Goal: Task Accomplishment & Management: Manage account settings

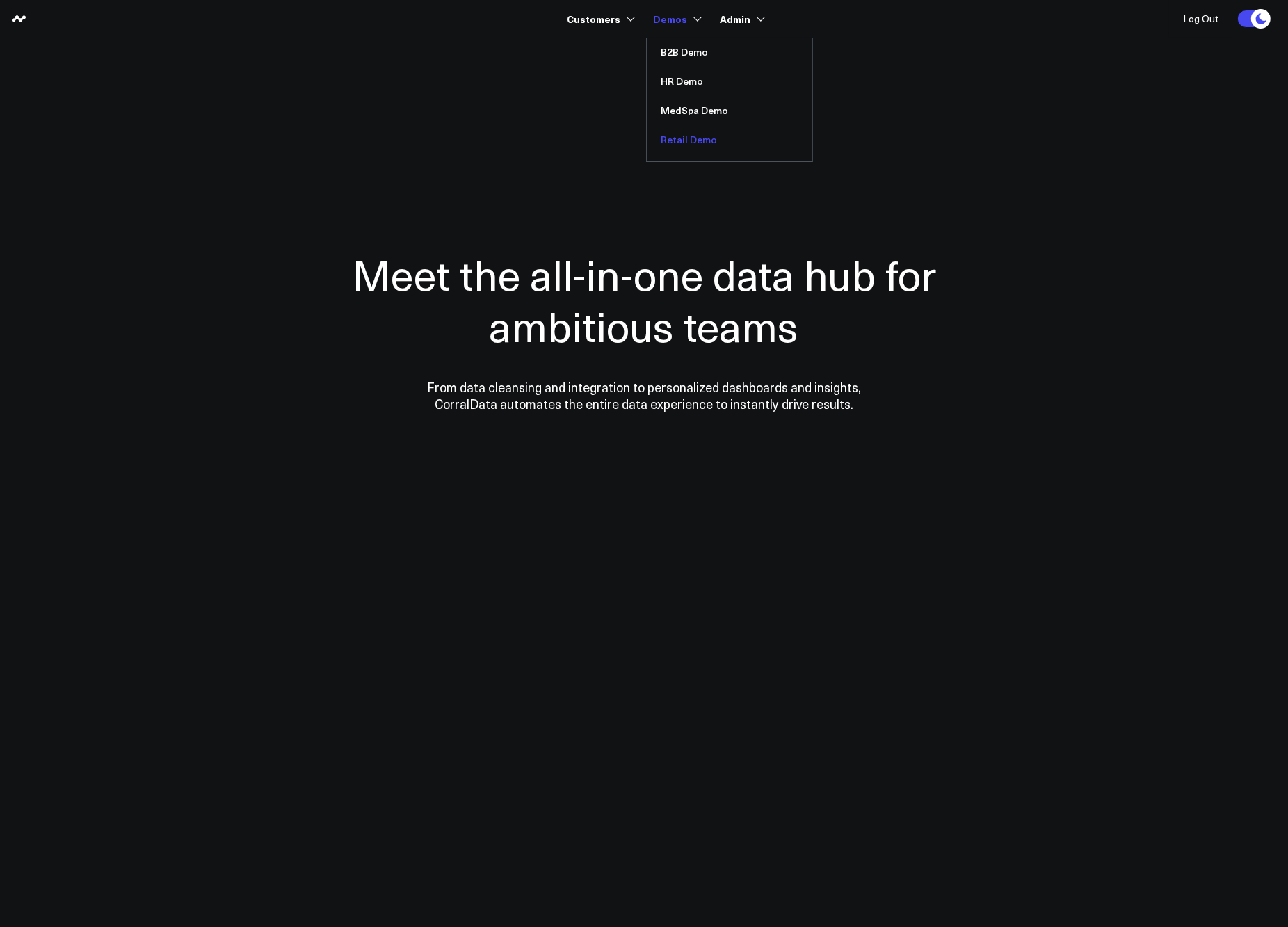
click at [693, 139] on link "Retail Demo" at bounding box center [729, 139] width 166 height 29
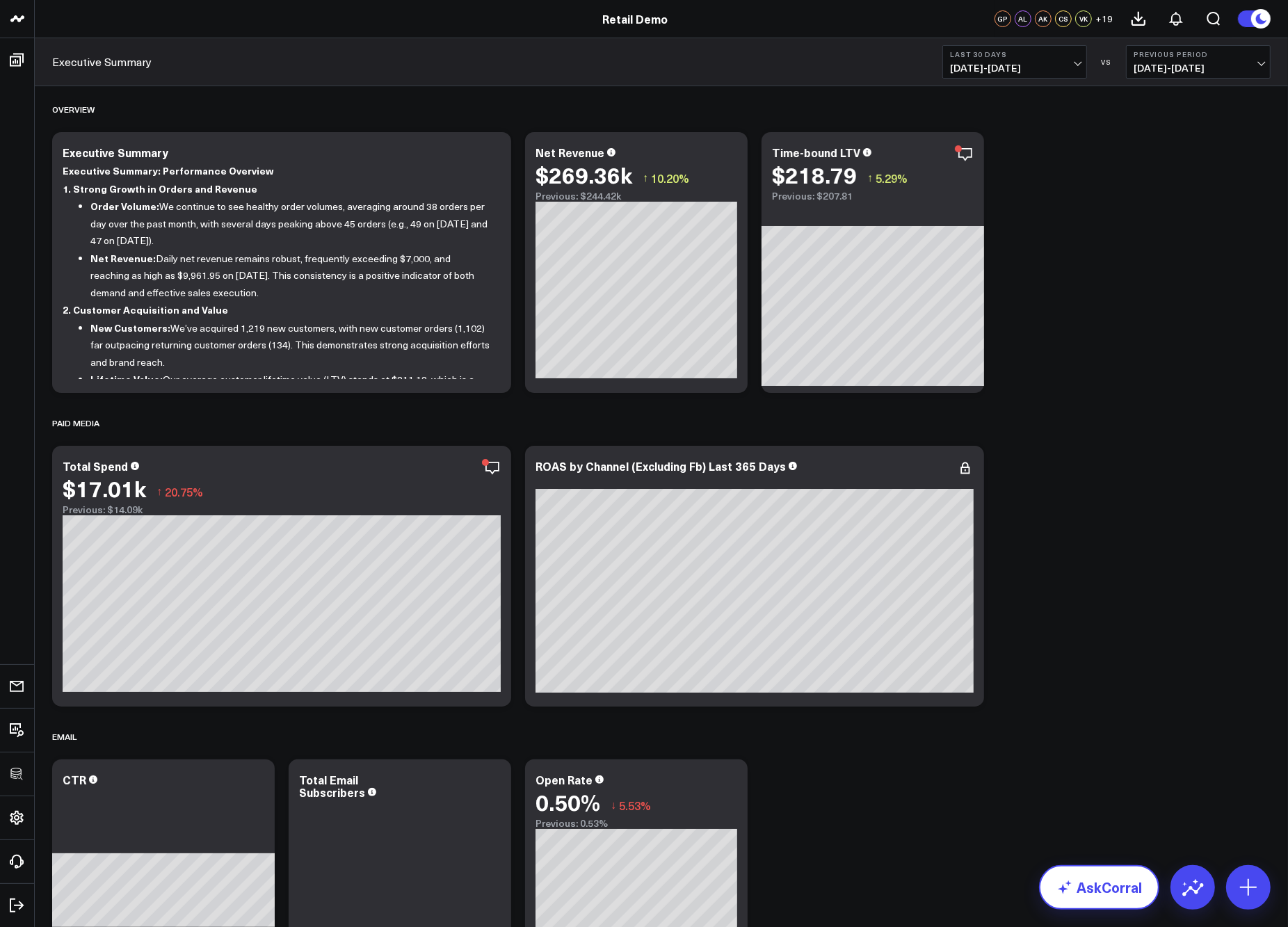
click at [1095, 870] on link "AskCorral" at bounding box center [1098, 887] width 120 height 45
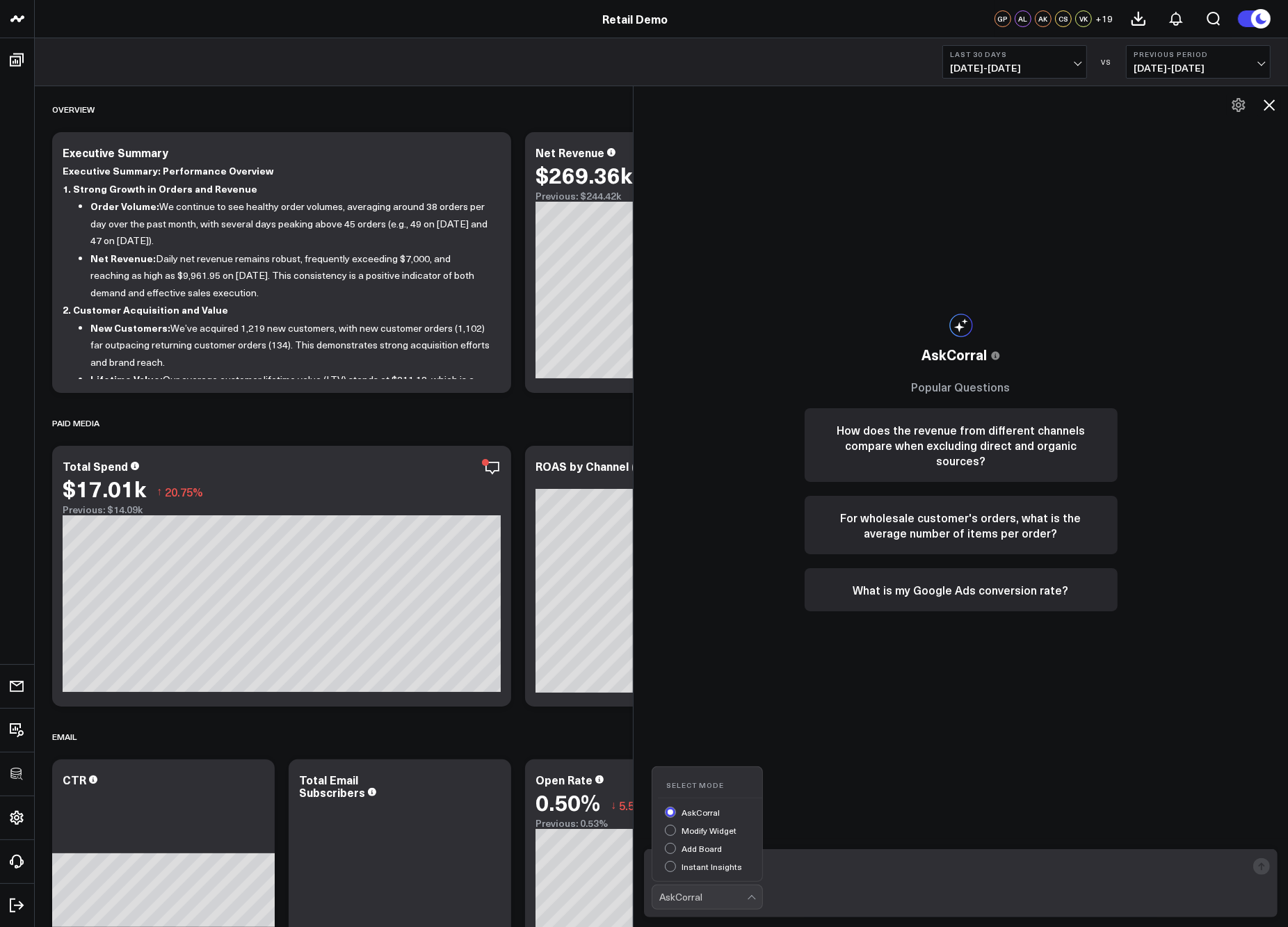
click at [718, 905] on div "AskCorral" at bounding box center [704, 897] width 87 height 24
click at [729, 652] on div "AskCorral This feature is experimental, yet powerful. Always check your answers…" at bounding box center [962, 507] width 655 height 842
click at [737, 455] on div "AskCorral This feature is experimental, yet powerful. Always check your answers…" at bounding box center [962, 507] width 655 height 842
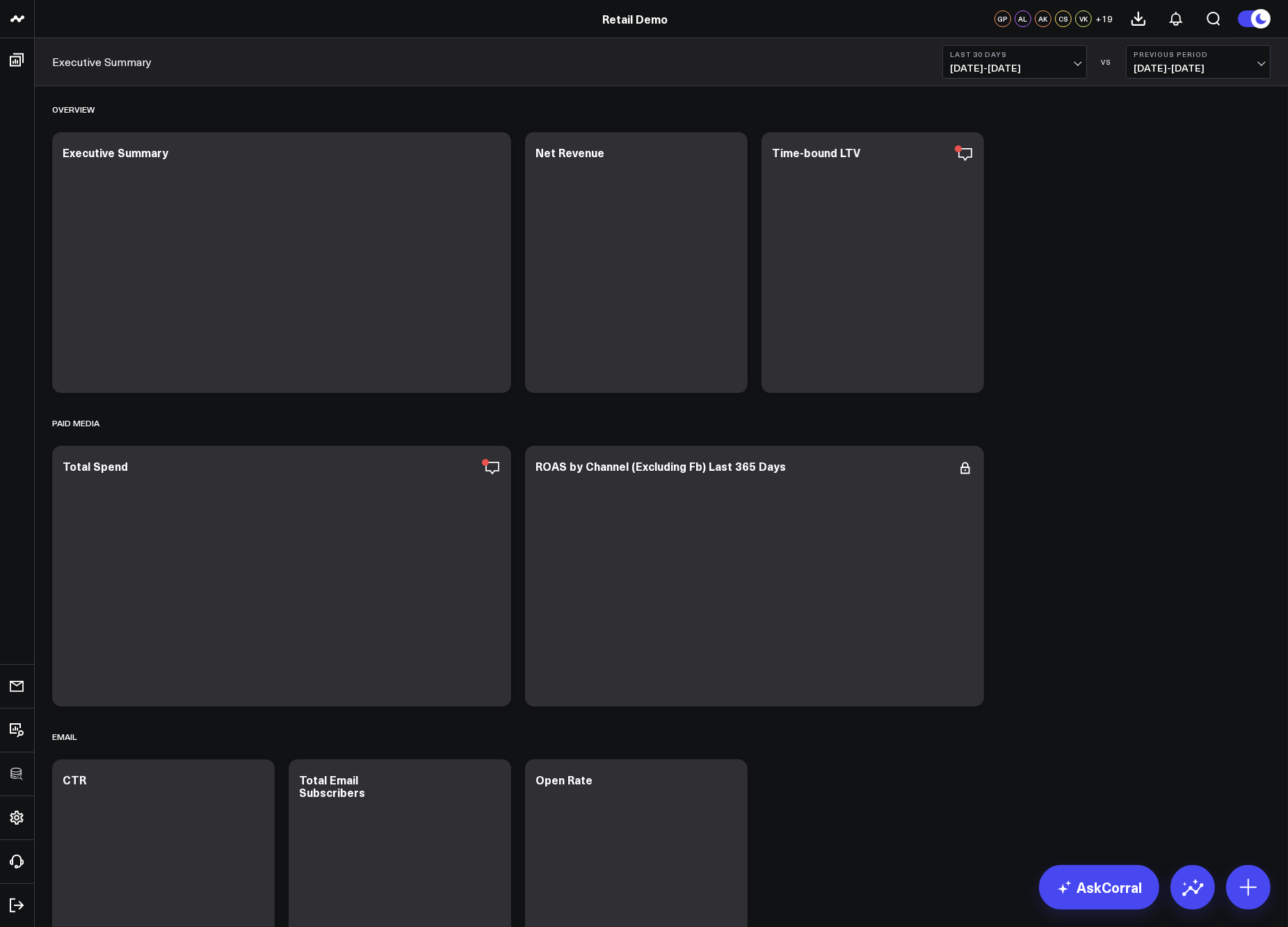
click at [1103, 871] on link "AskCorral" at bounding box center [1098, 887] width 120 height 45
click at [1089, 883] on link "AskCorral" at bounding box center [1098, 887] width 120 height 45
click at [1090, 906] on link "AskCorral" at bounding box center [1098, 887] width 120 height 45
click at [1090, 878] on link "AskCorral" at bounding box center [1098, 887] width 120 height 45
click at [1101, 885] on link "AskCorral" at bounding box center [1098, 887] width 120 height 45
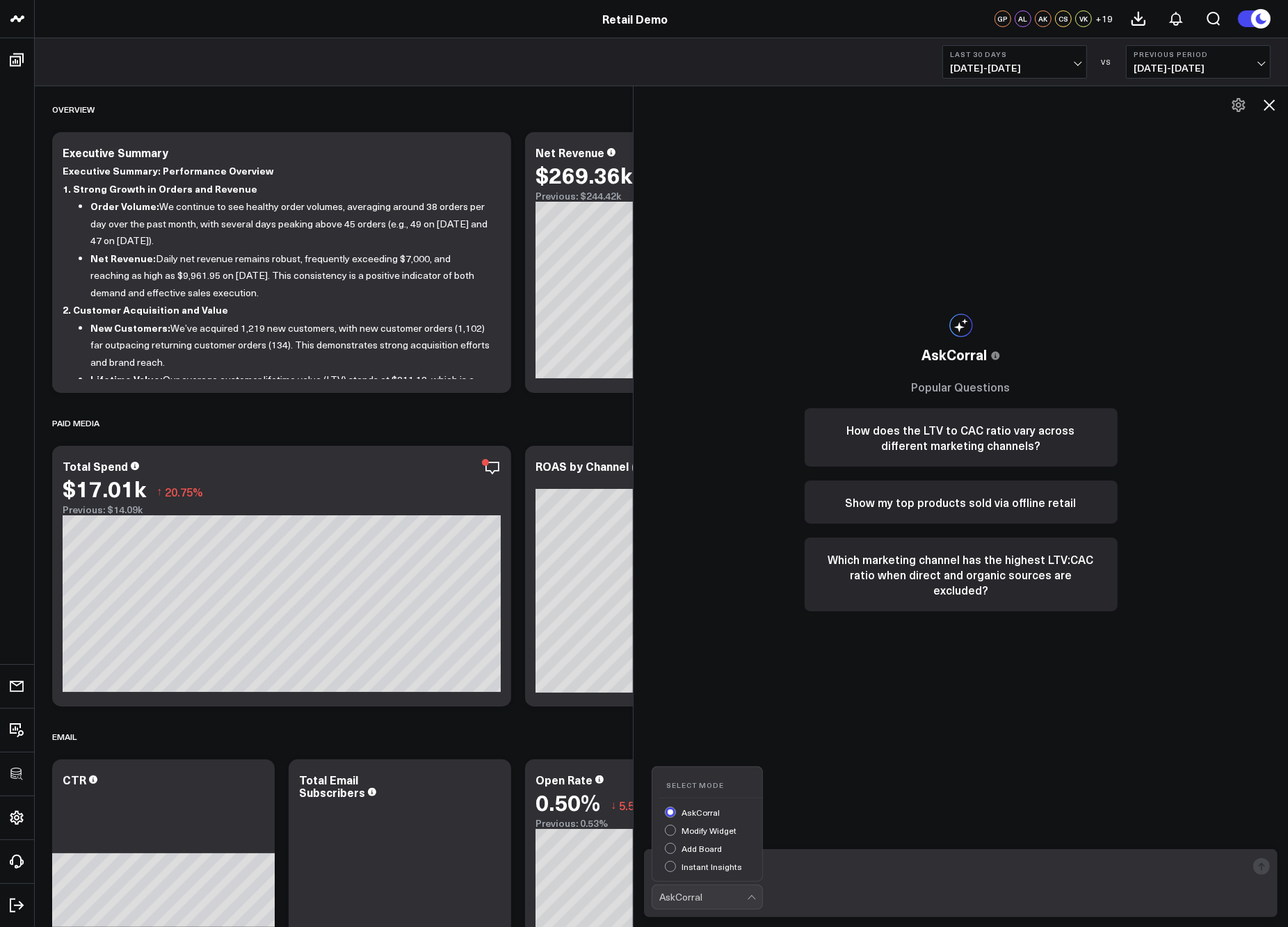
click at [718, 892] on div "AskCorral" at bounding box center [704, 897] width 87 height 11
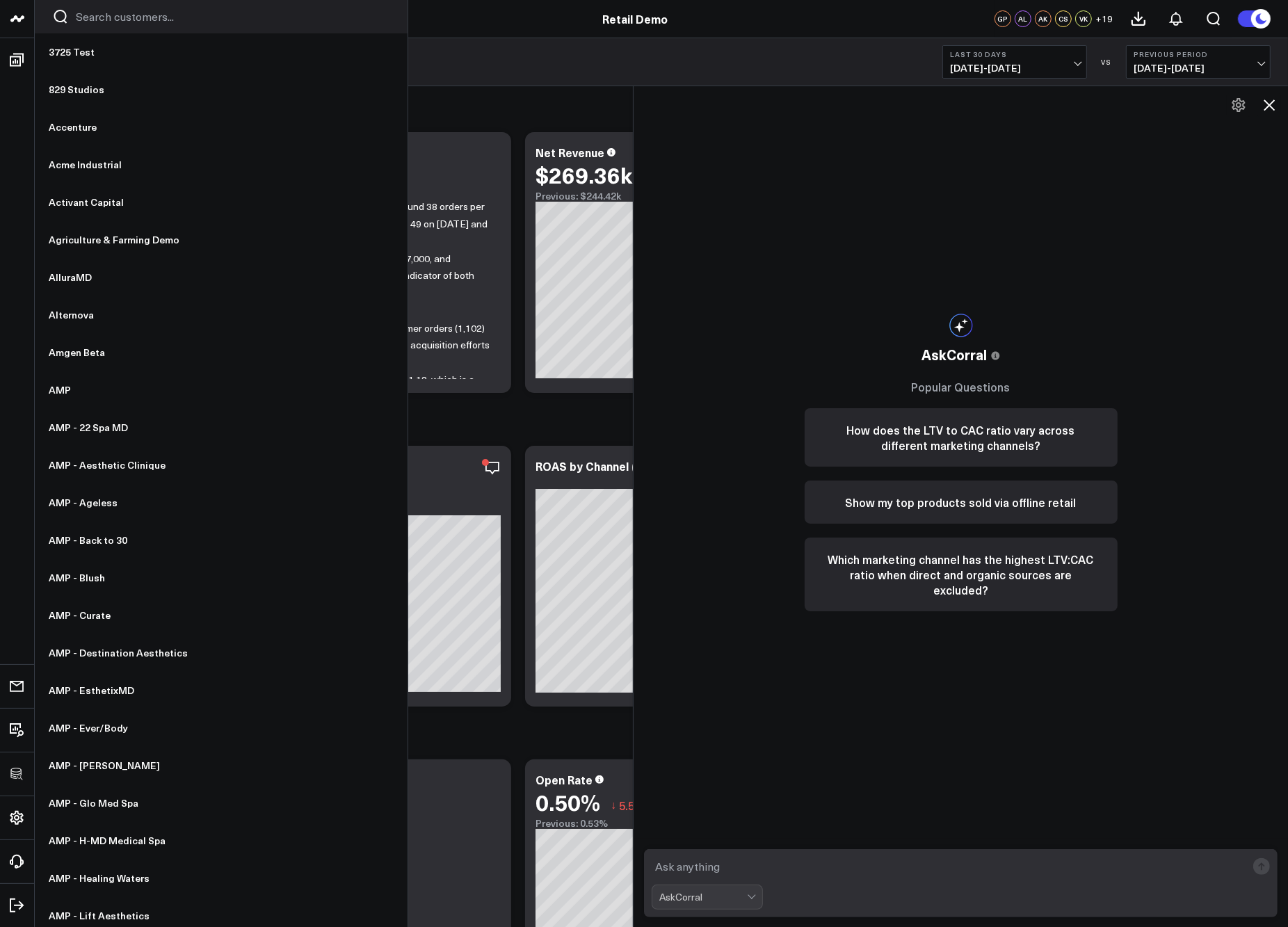
click at [102, 23] on input "Search customers input" at bounding box center [232, 16] width 315 height 15
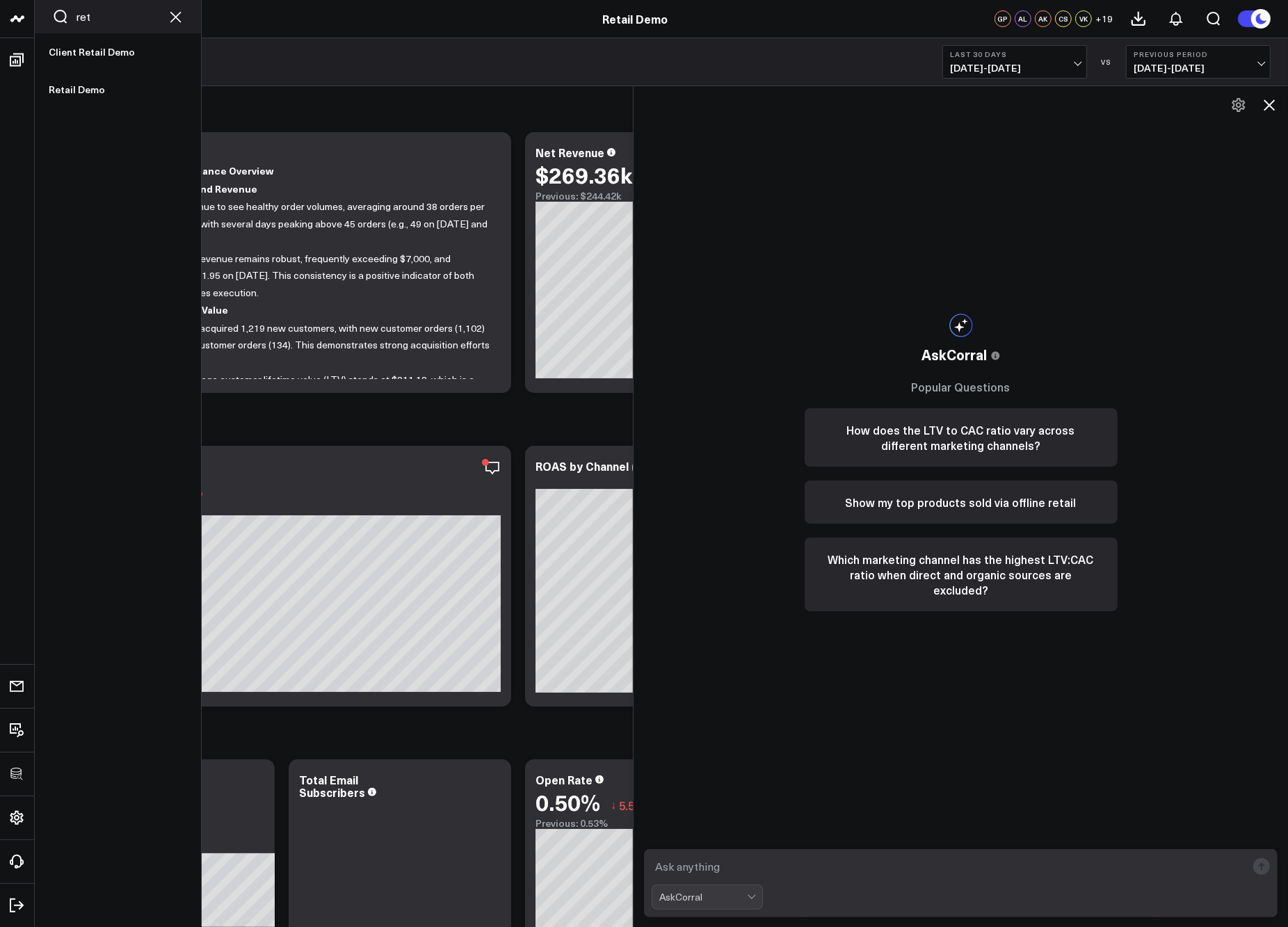
drag, startPoint x: 96, startPoint y: 22, endPoint x: 71, endPoint y: 14, distance: 26.2
click at [71, 14] on div "ret" at bounding box center [118, 17] width 167 height 34
type input "moon"
click at [76, 46] on link "Moon Juice" at bounding box center [118, 53] width 167 height 38
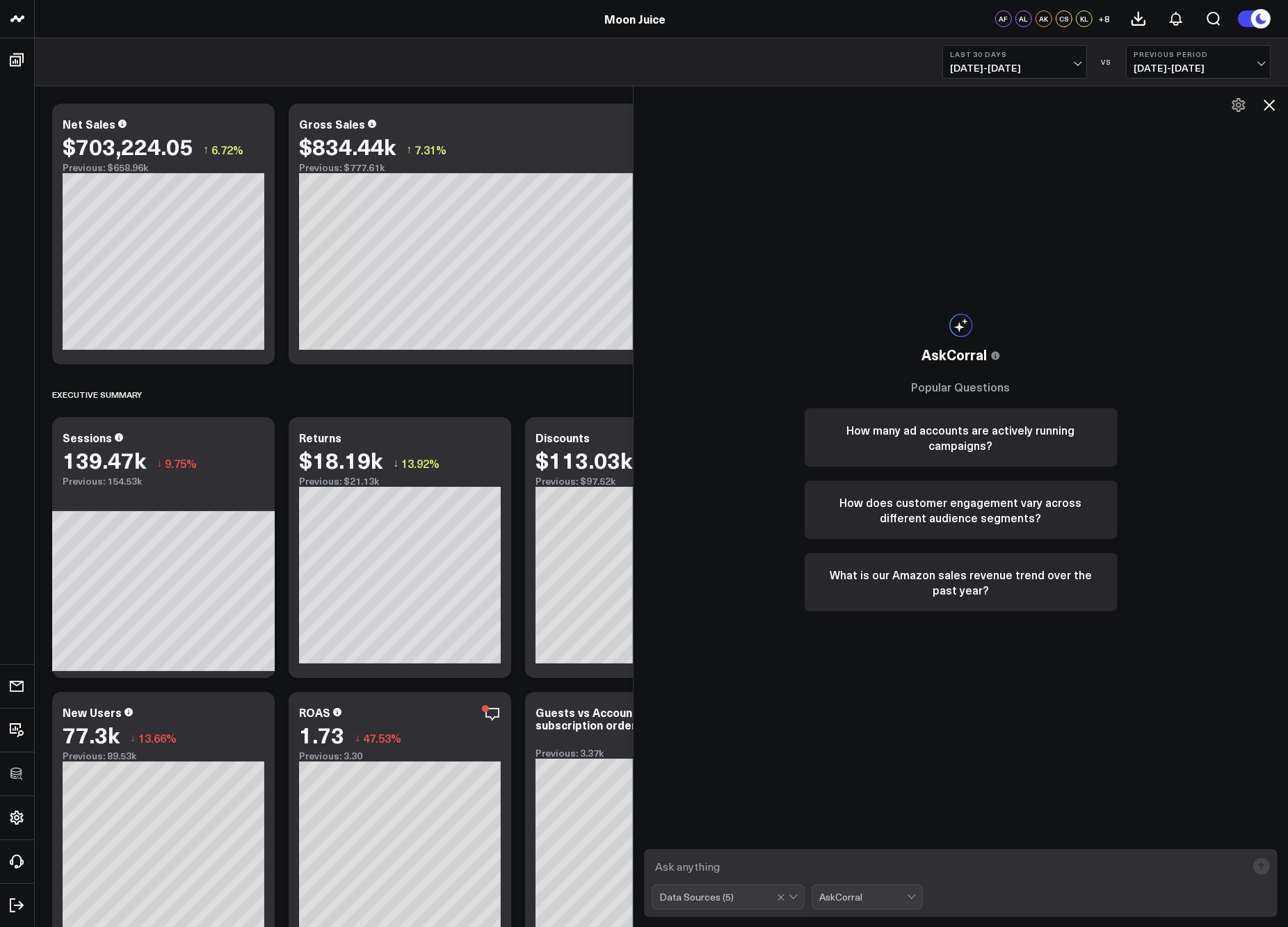
click at [801, 899] on div at bounding box center [789, 897] width 24 height 24
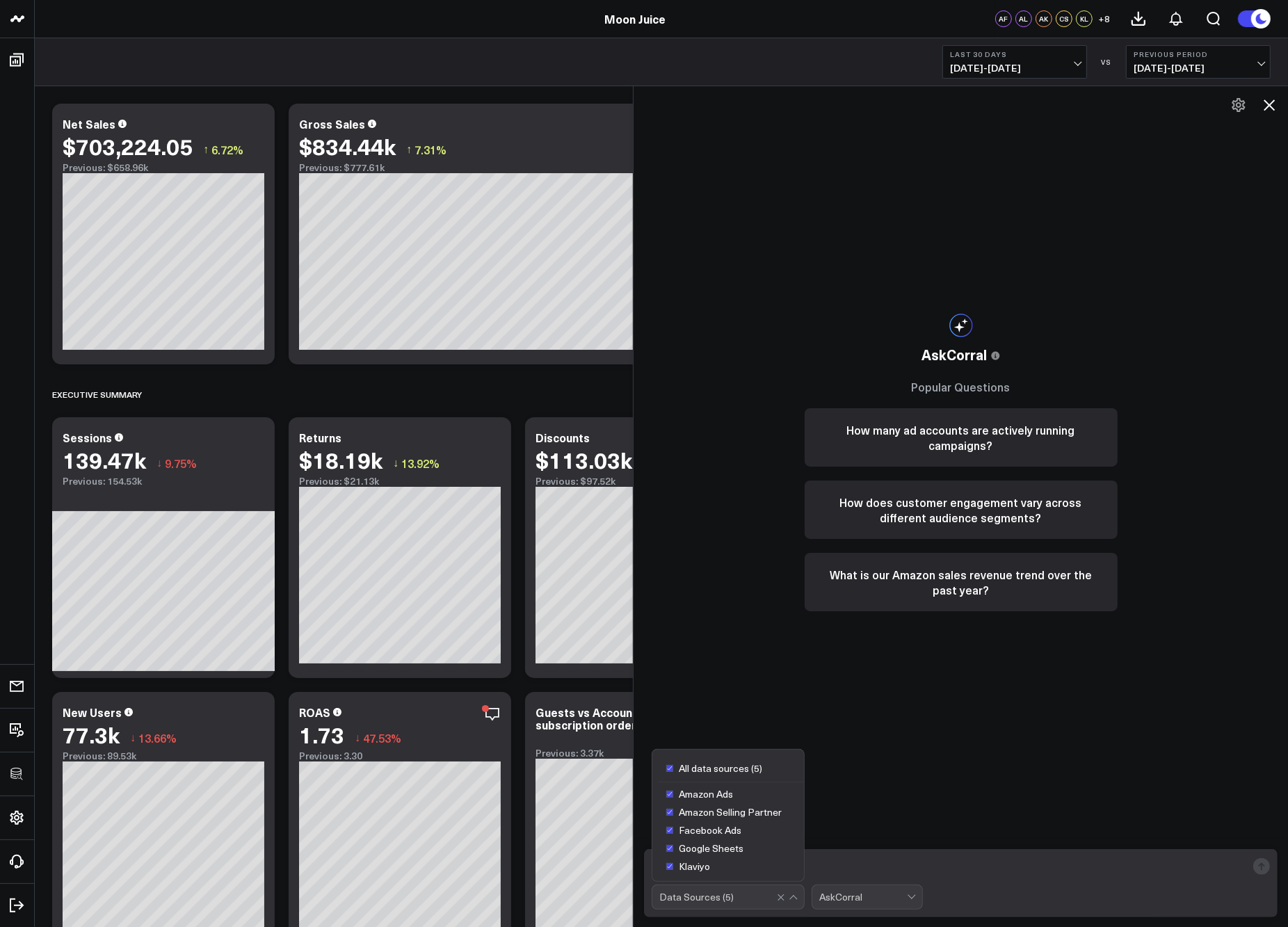
click at [801, 901] on div at bounding box center [789, 897] width 24 height 24
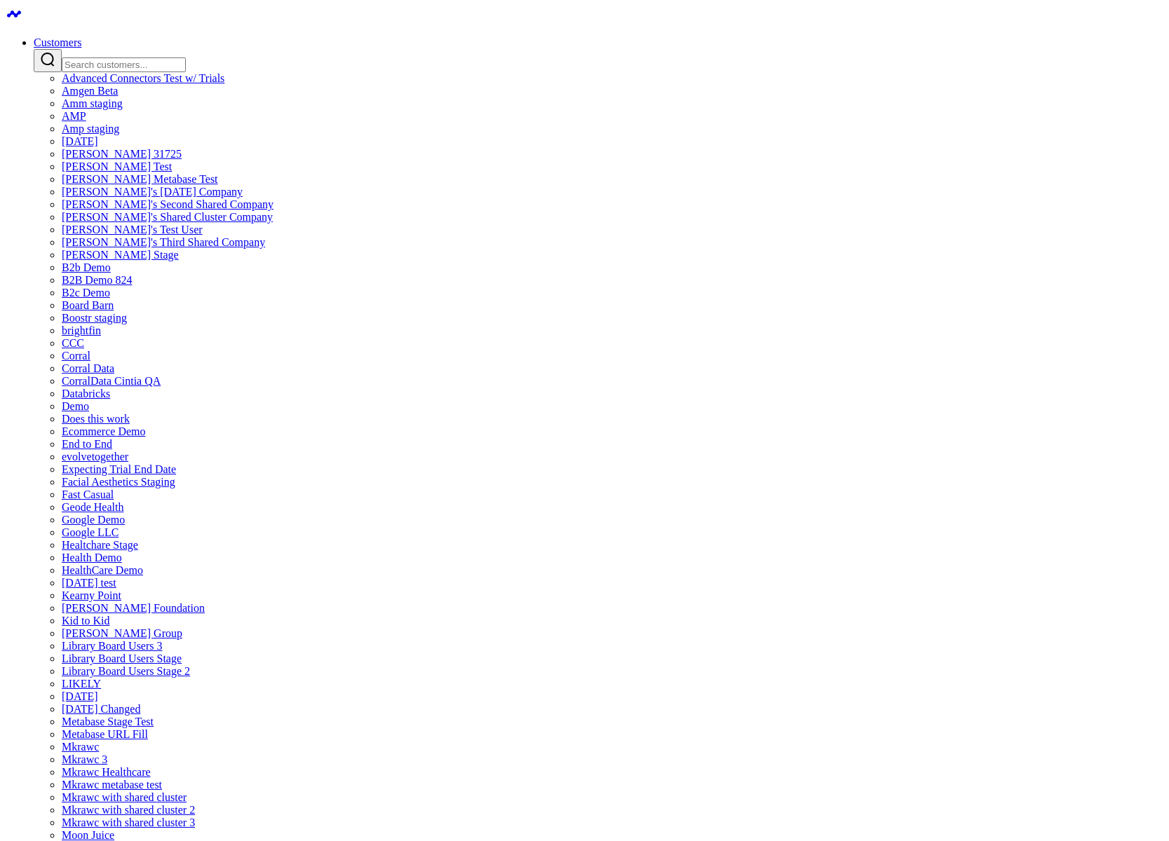
click at [186, 57] on input "Search customers input" at bounding box center [124, 64] width 124 height 15
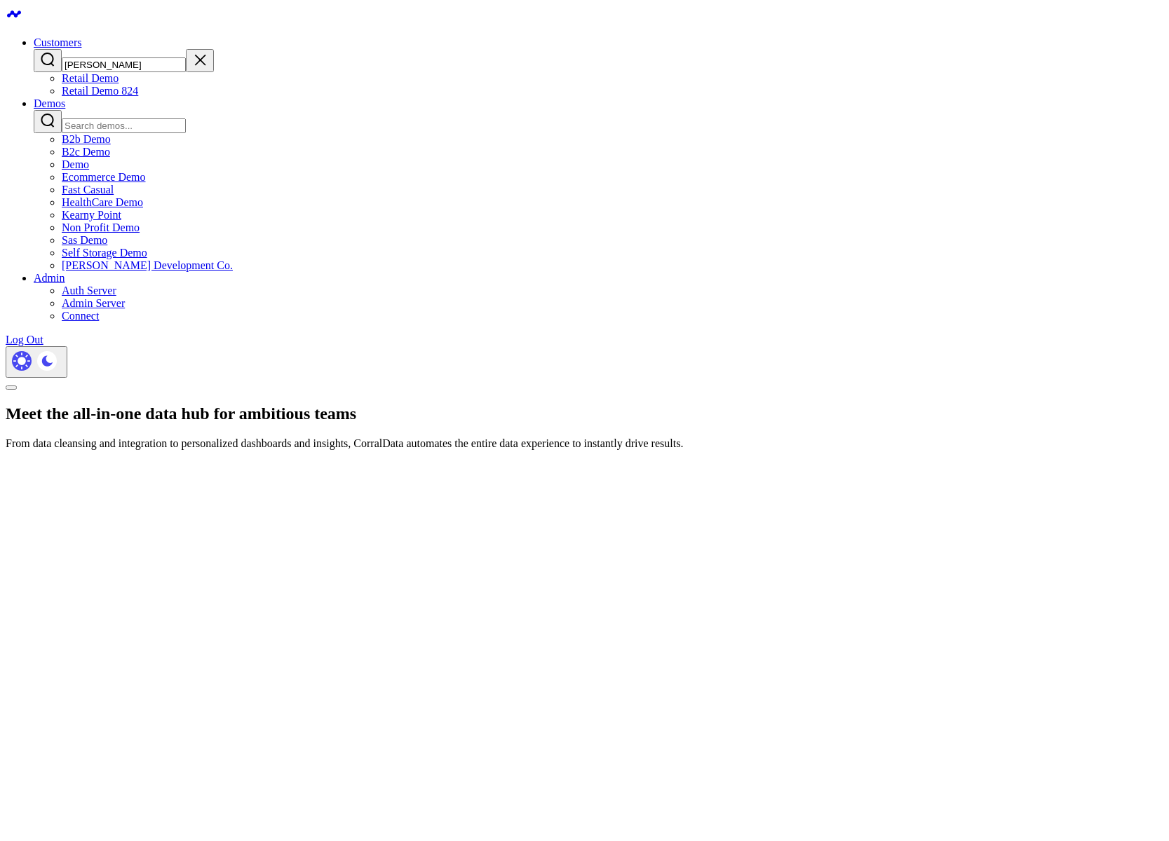
type input "[PERSON_NAME]"
click at [138, 97] on link "Retail Demo 824" at bounding box center [100, 91] width 76 height 12
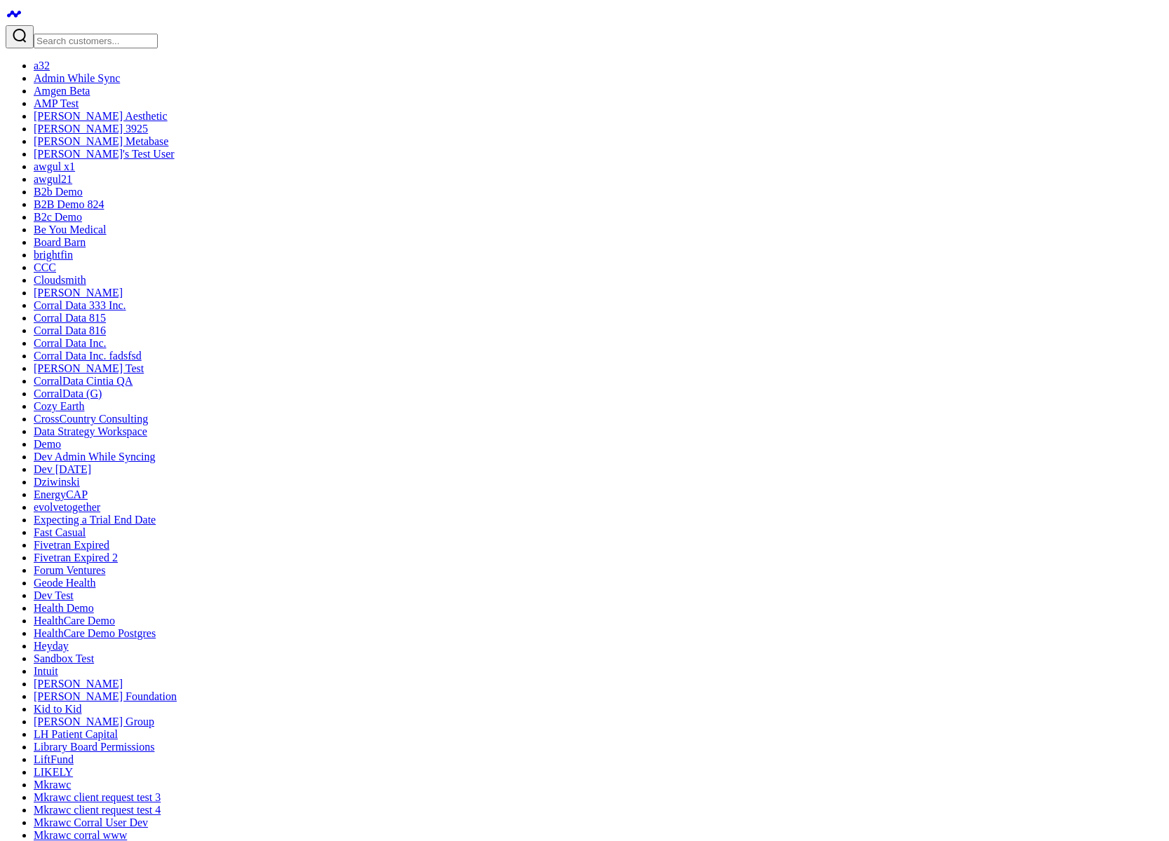
scroll to position [297, 0]
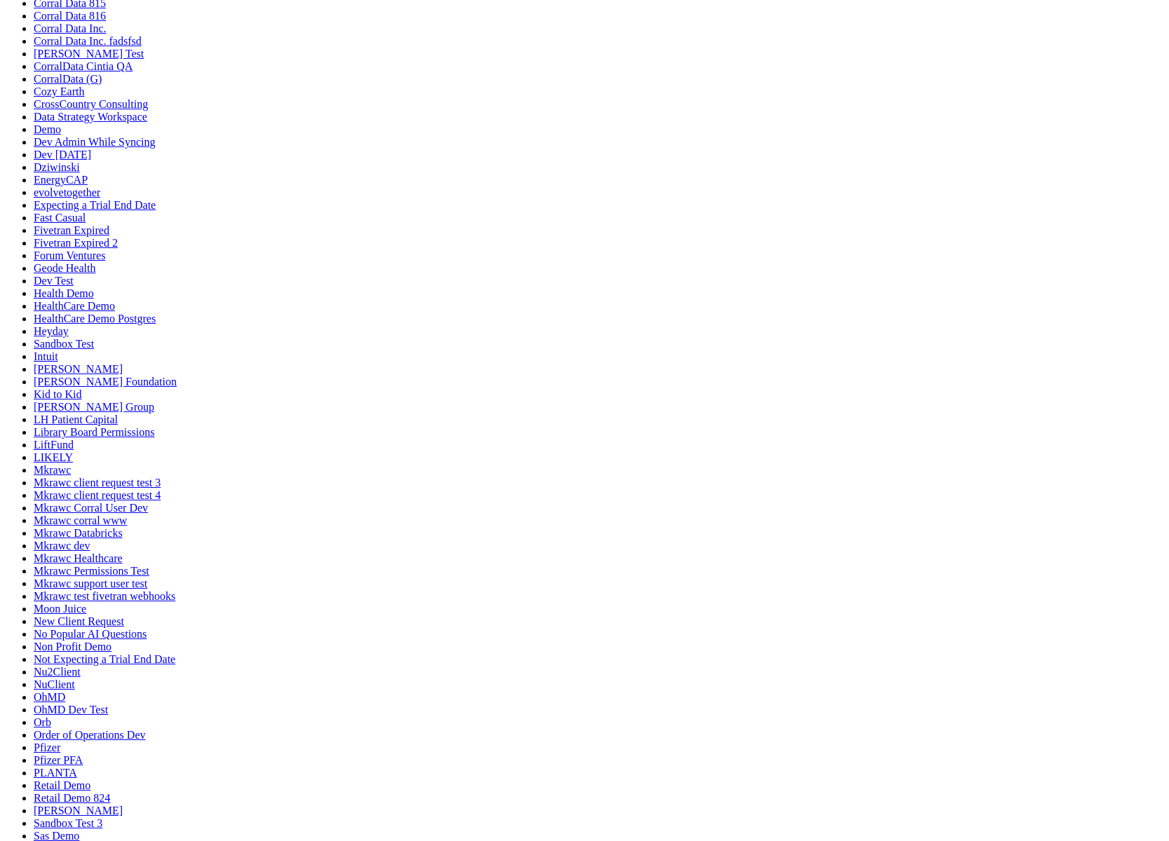
scroll to position [0, 0]
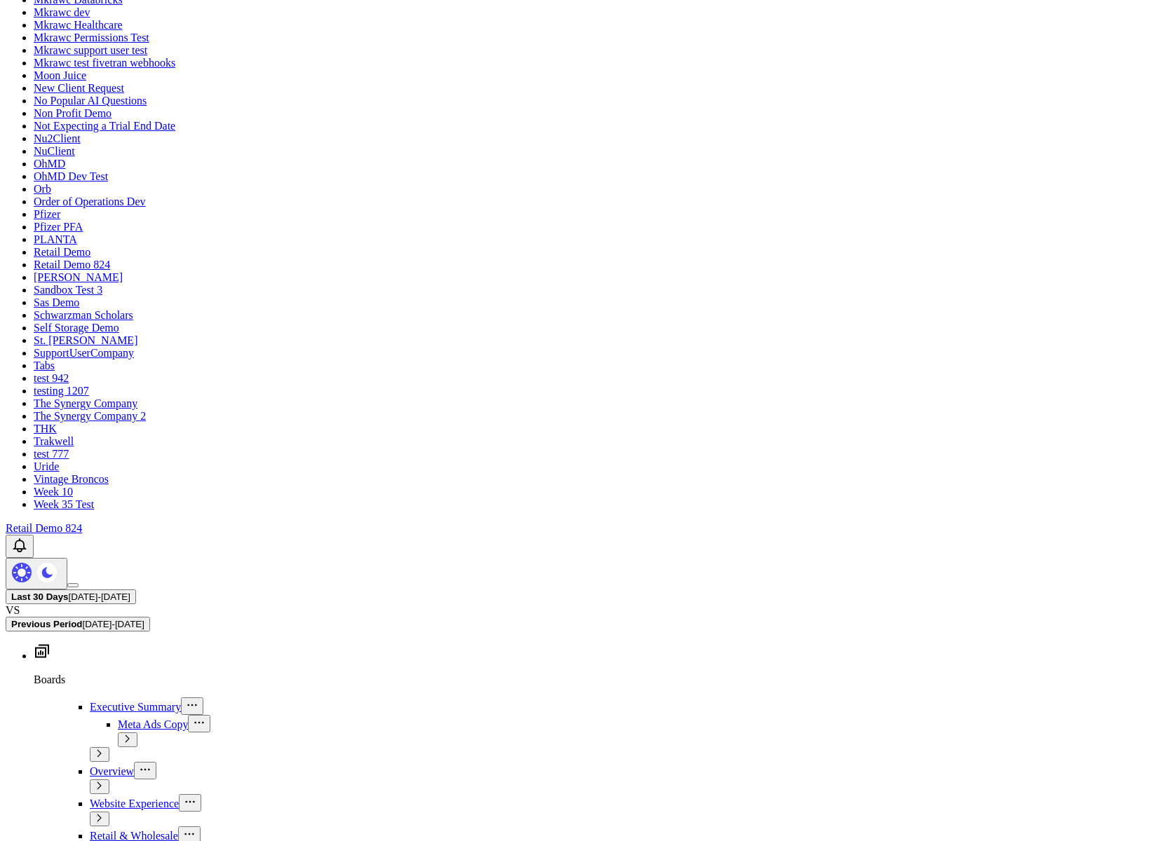
scroll to position [1018, 0]
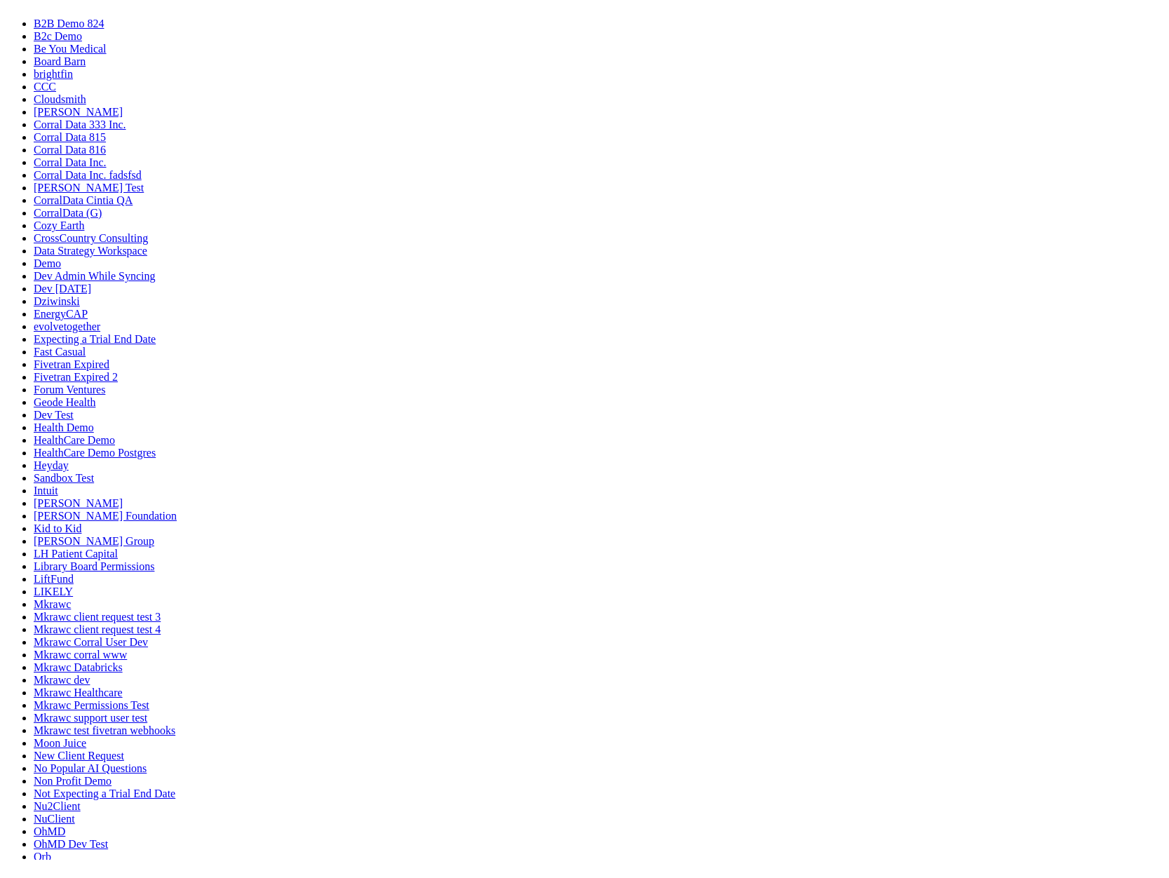
scroll to position [0, 0]
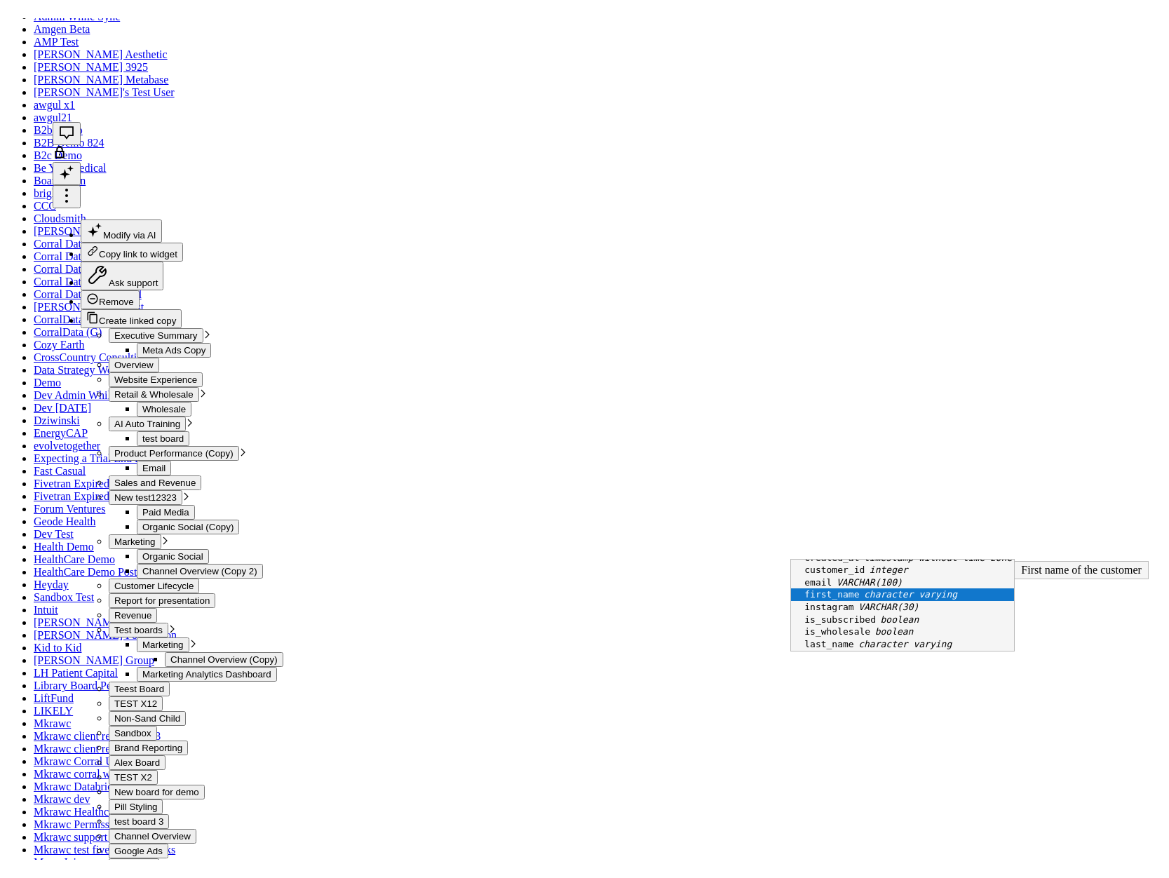
scroll to position [84, 0]
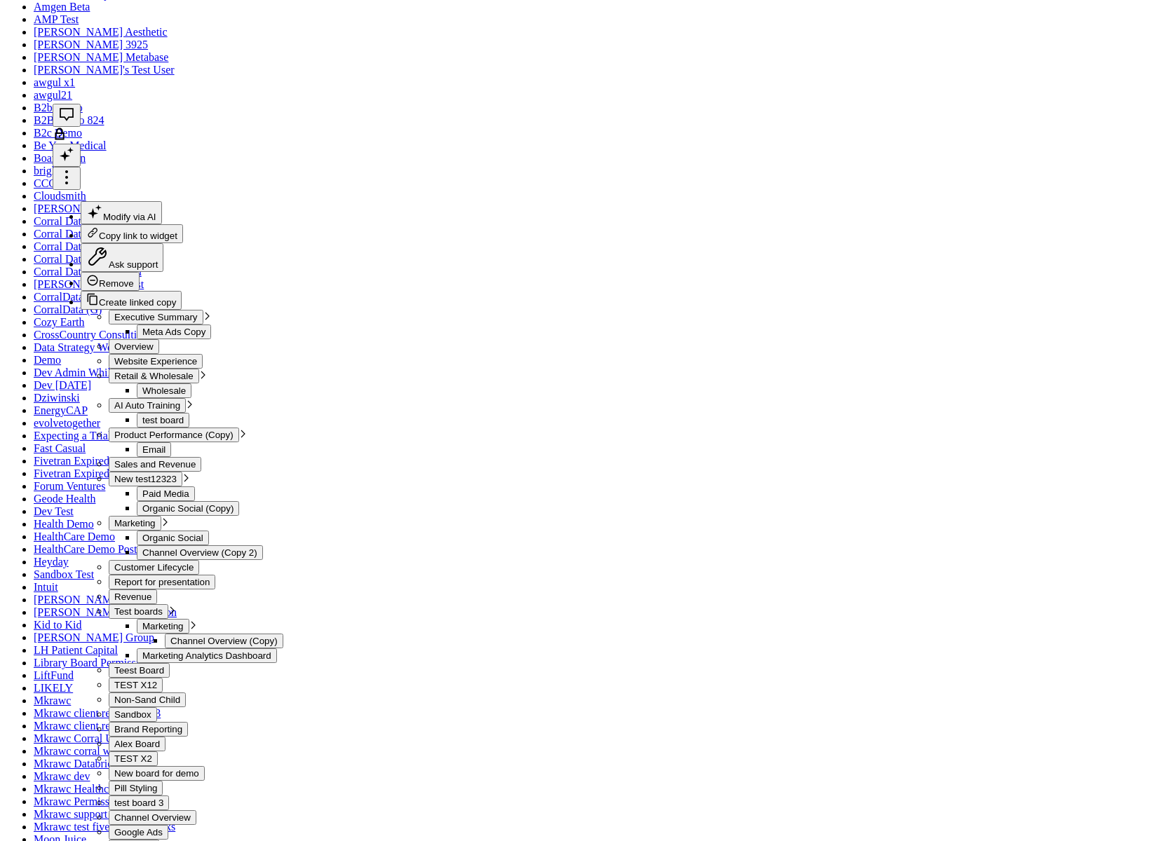
drag, startPoint x: 803, startPoint y: 531, endPoint x: 606, endPoint y: 542, distance: 197.3
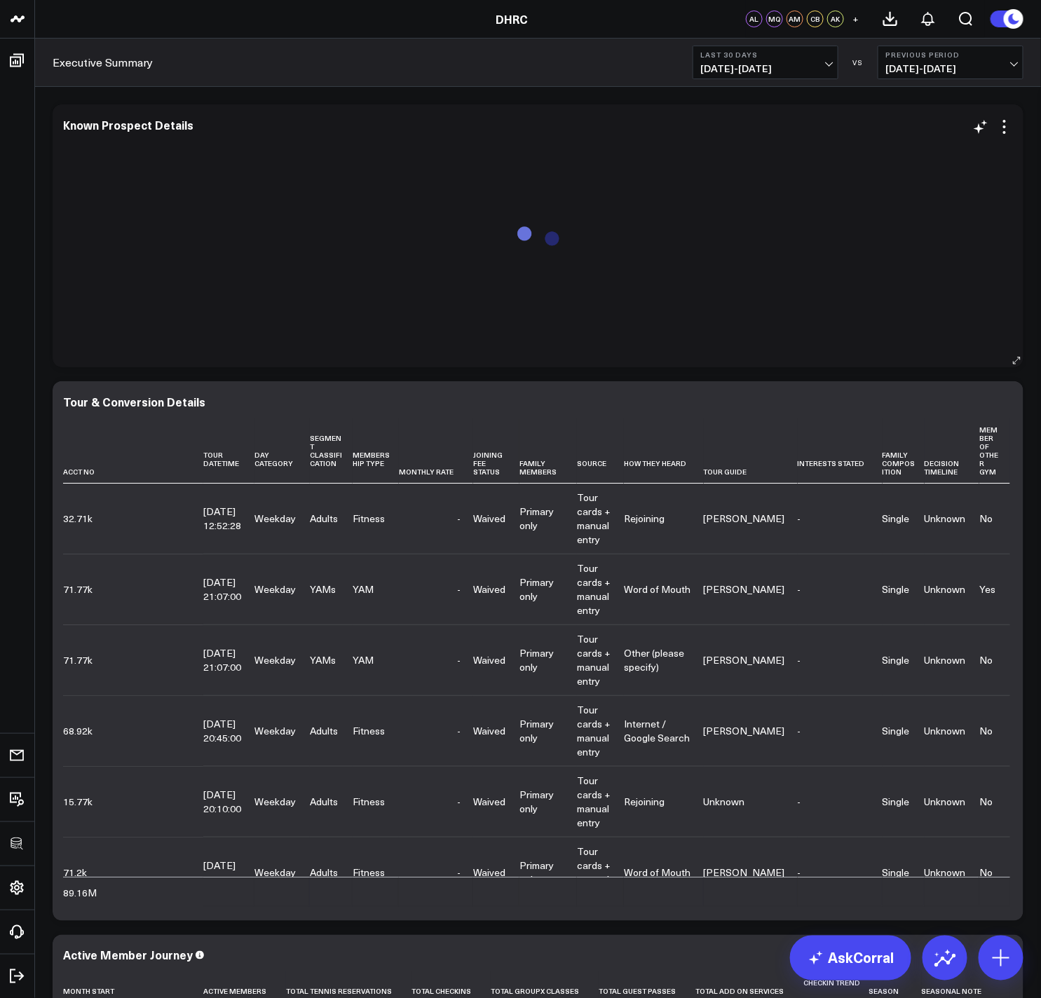
click at [350, 152] on div at bounding box center [538, 248] width 950 height 212
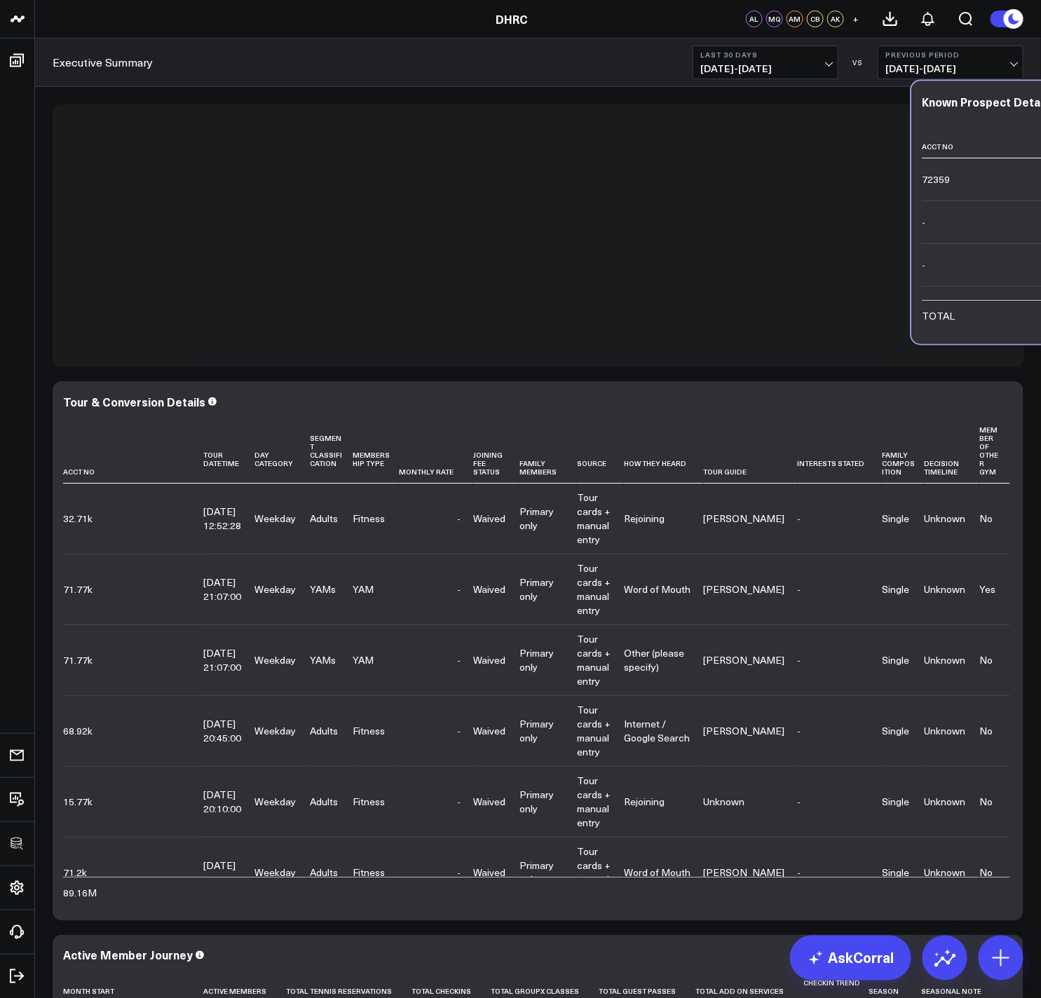
scroll to position [186, 0]
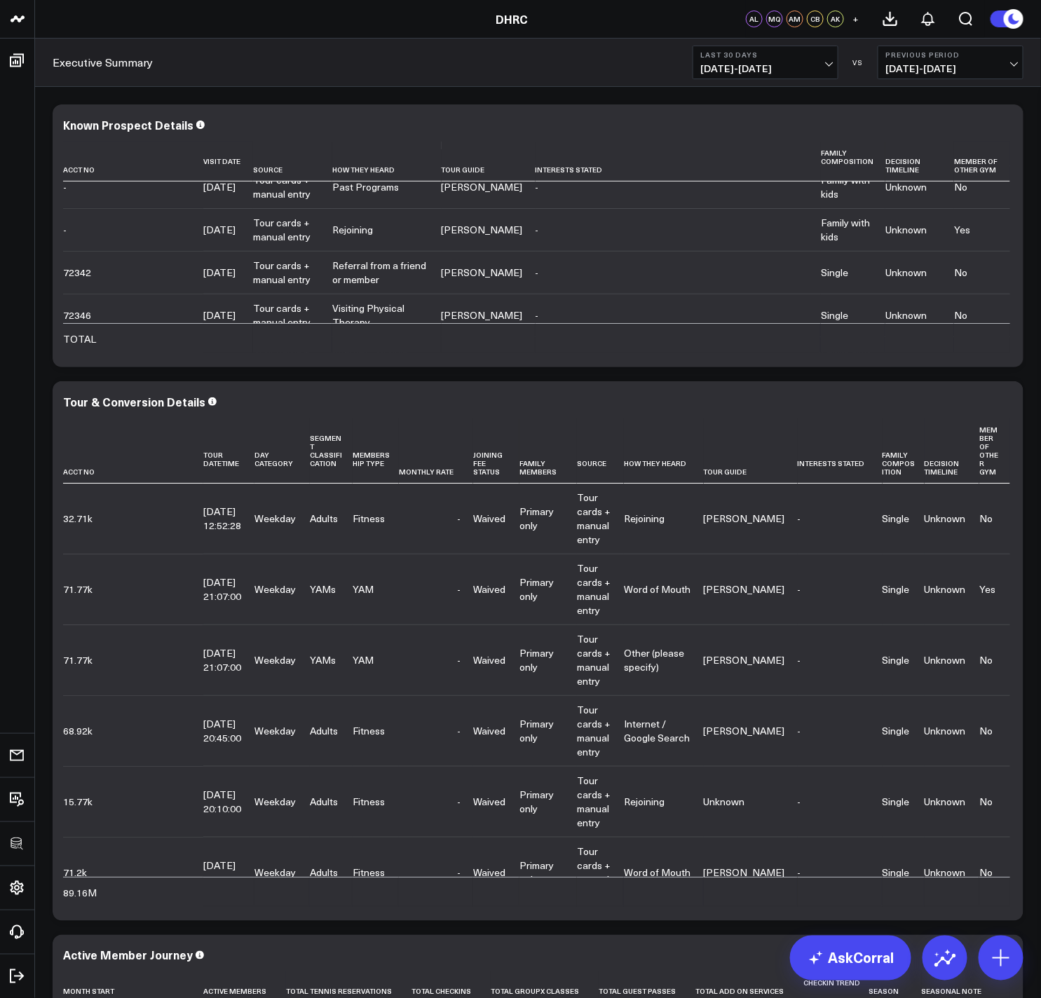
click at [635, 257] on div at bounding box center [539, 235] width 972 height 263
click at [505, 140] on div "Known Prospect Details Acct No Visit Date Source How They Heard Tour Guide Inte…" at bounding box center [538, 235] width 950 height 235
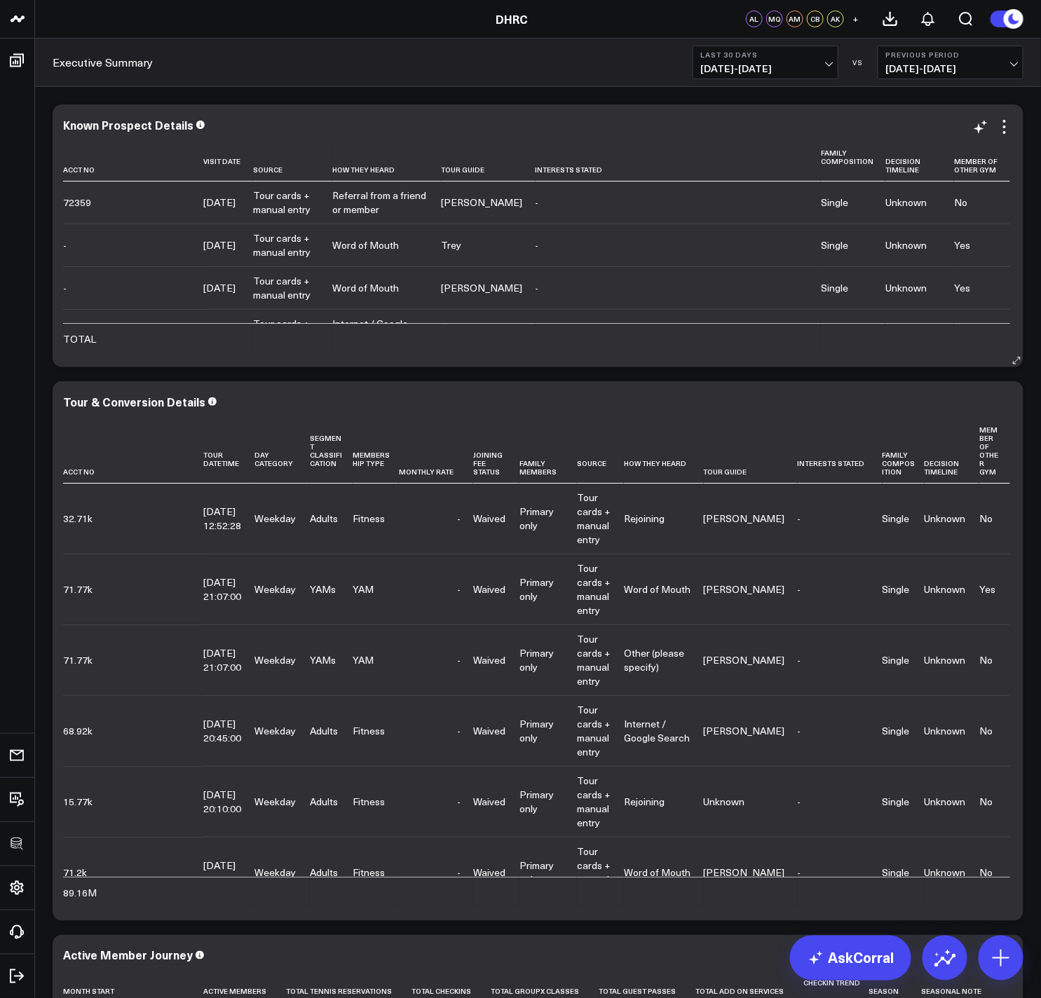
scroll to position [0, 0]
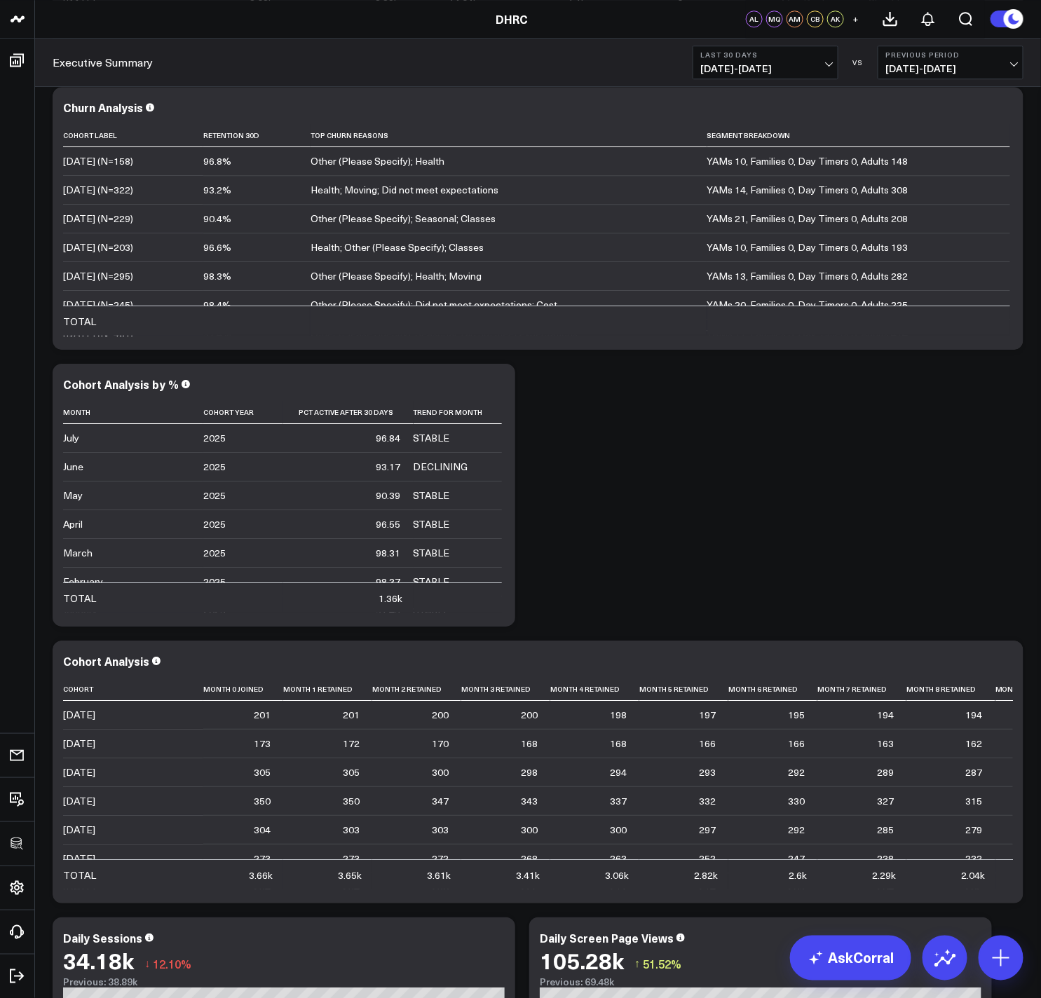
drag, startPoint x: 601, startPoint y: 268, endPoint x: 589, endPoint y: 124, distance: 145.0
click at [601, 275] on div "Modify via AI Copy link to widget Ask support Remove Create linked copy Executi…" at bounding box center [538, 218] width 985 height 3046
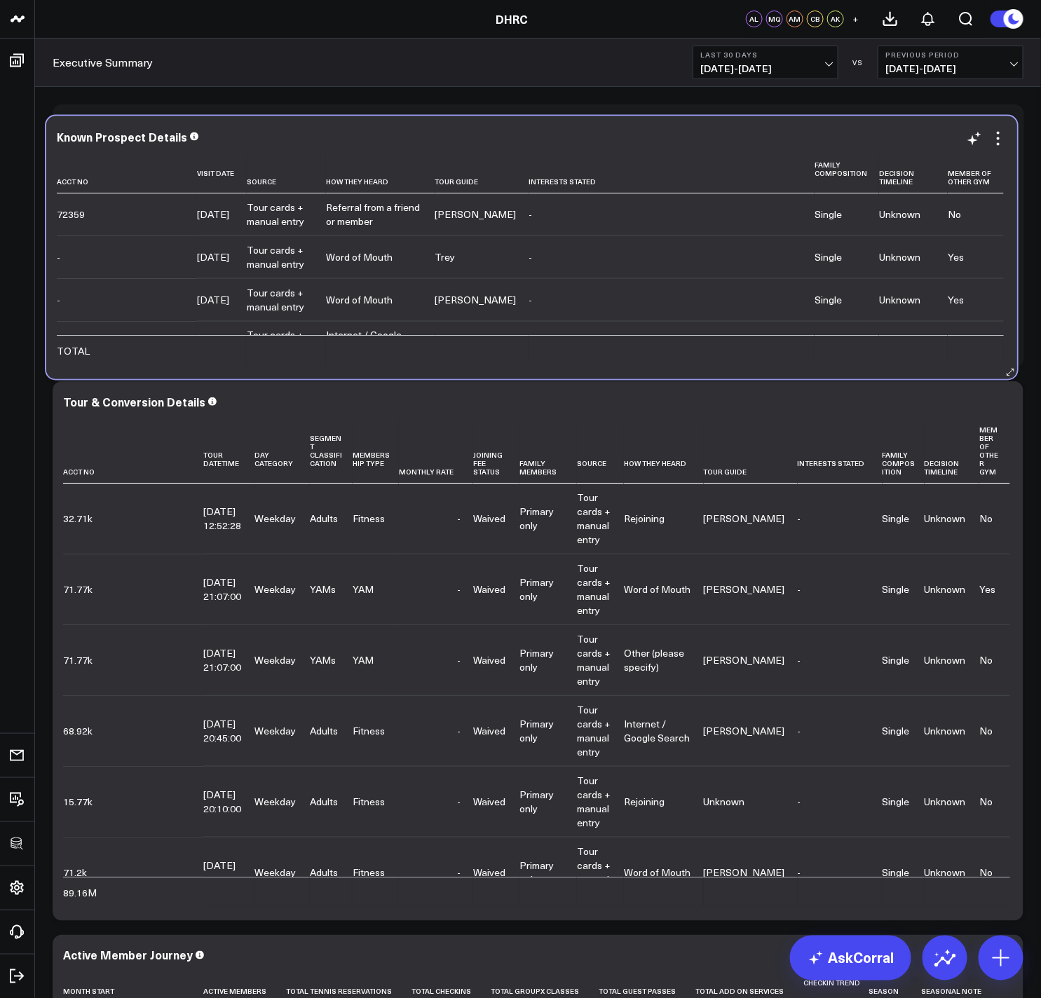
click at [589, 124] on div "Known Prospect Details Acct No Visit Date Source How They Heard Tour Guide Inte…" at bounding box center [531, 247] width 971 height 263
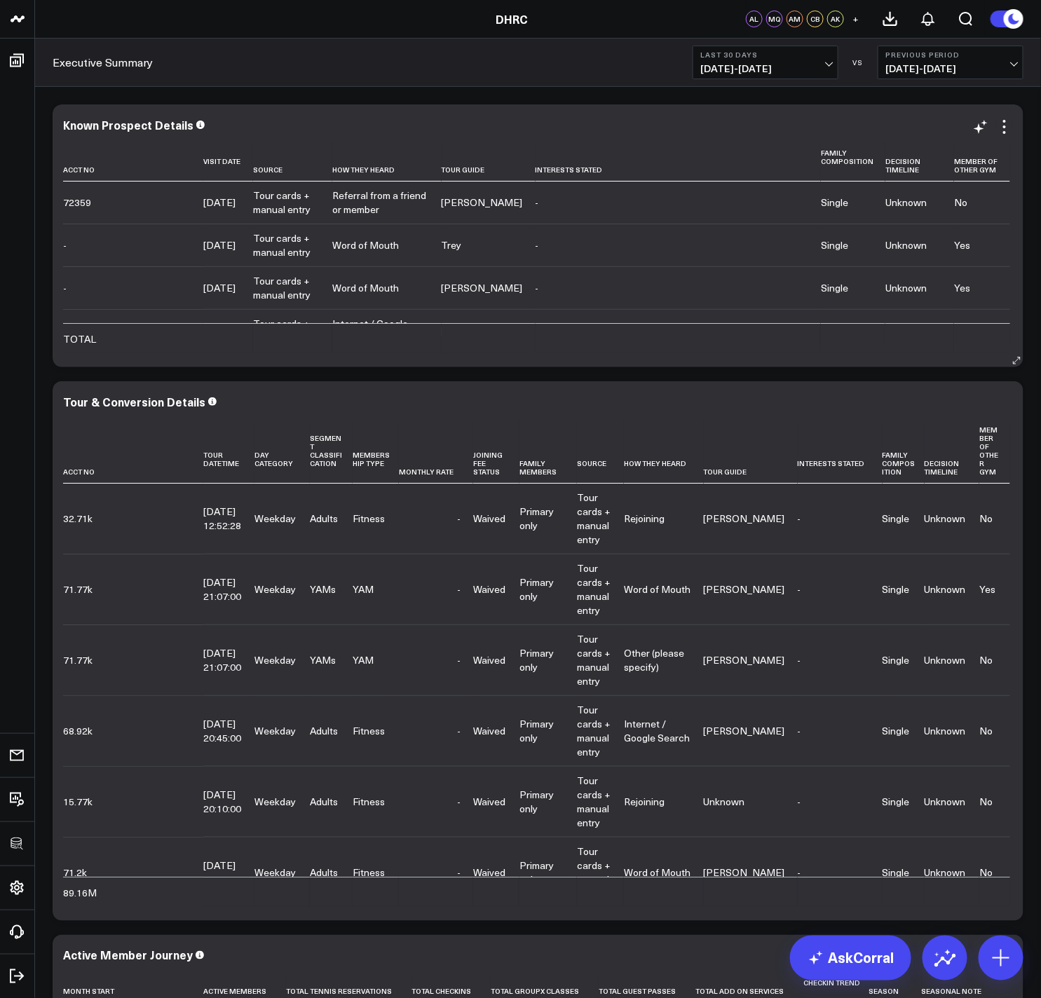
click at [932, 137] on div "Known Prospect Details Acct No Visit Date Source How They Heard Tour Guide Inte…" at bounding box center [538, 235] width 950 height 235
